Goal: Check status: Check status

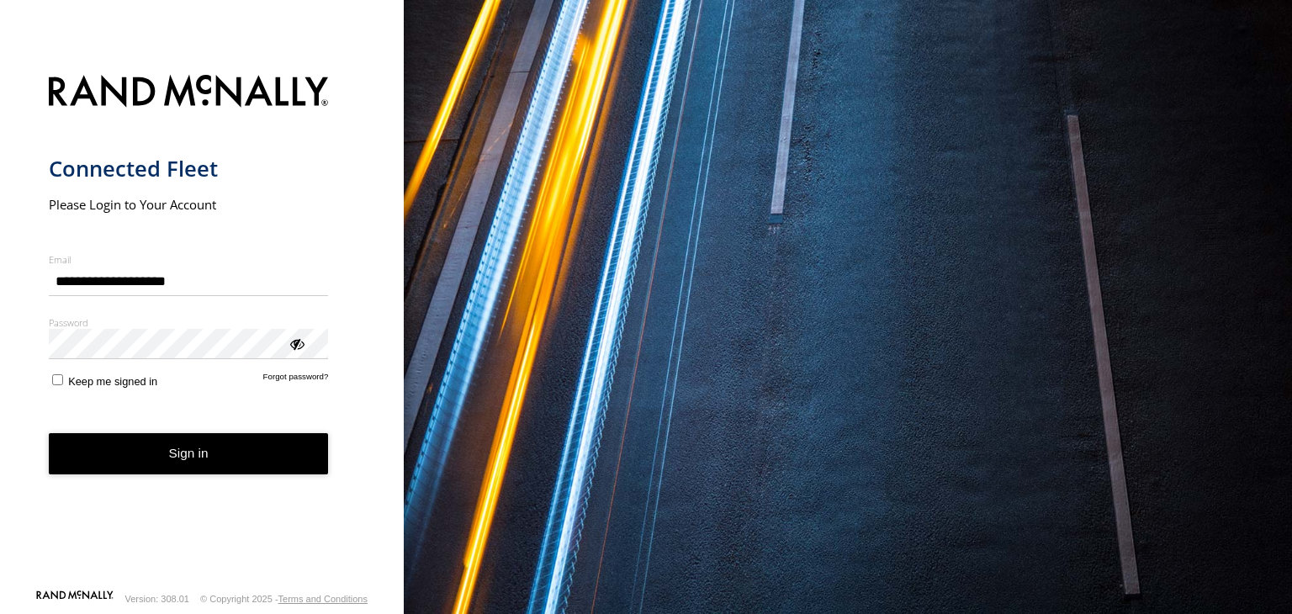
click at [220, 458] on button "Sign in" at bounding box center [189, 453] width 280 height 41
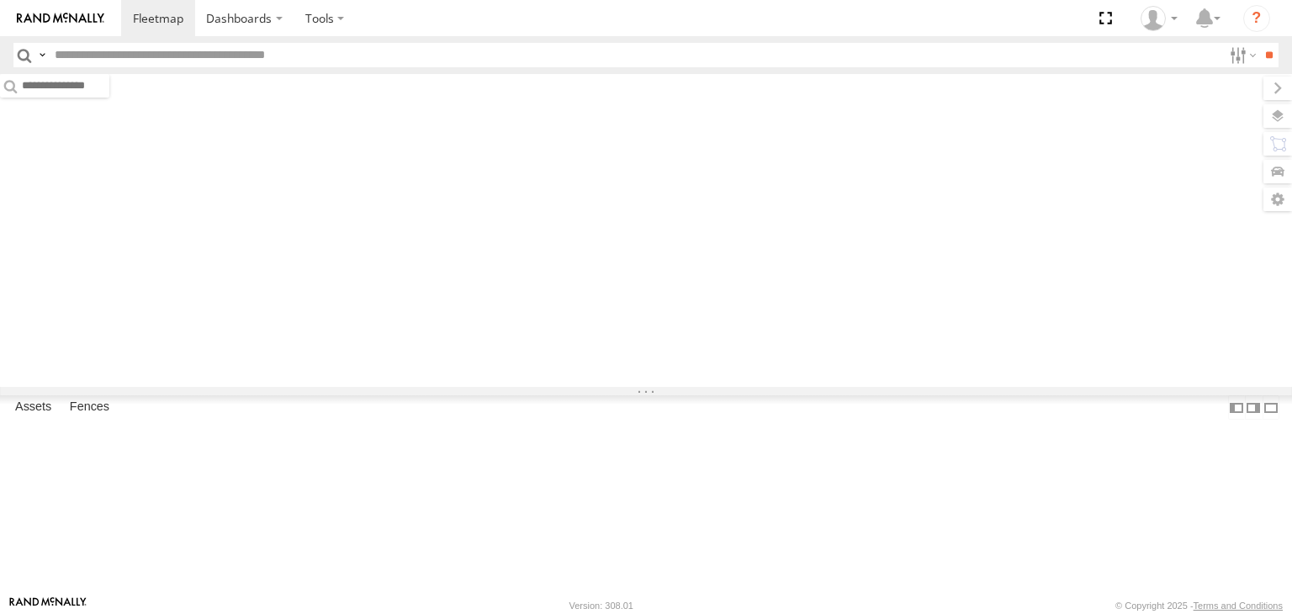
click at [159, 63] on input "text" at bounding box center [635, 55] width 1174 height 24
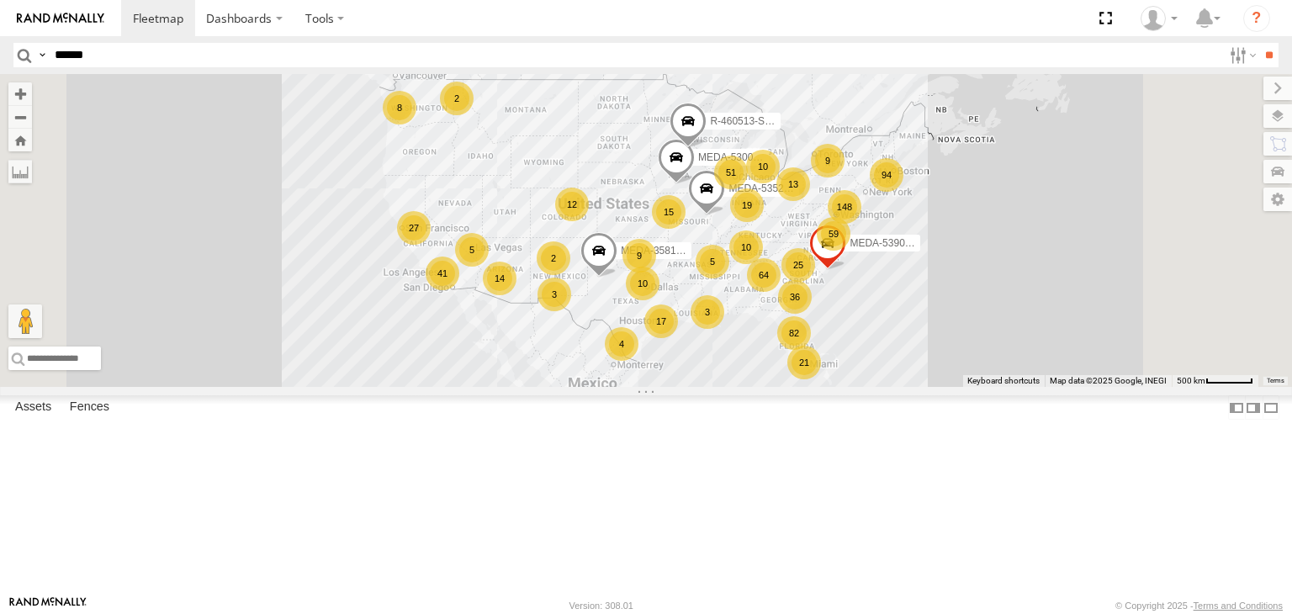
type input "******"
click at [1259, 43] on input "**" at bounding box center [1268, 55] width 19 height 24
